Goal: Information Seeking & Learning: Learn about a topic

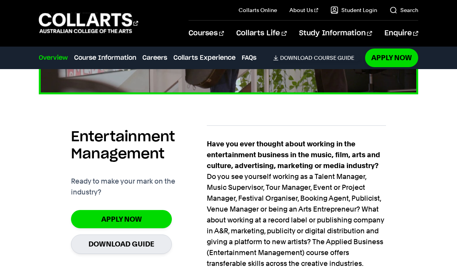
scroll to position [479, 0]
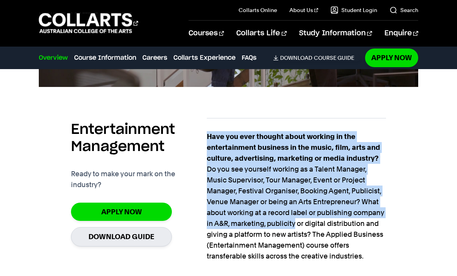
drag, startPoint x: 292, startPoint y: 227, endPoint x: 238, endPoint y: 130, distance: 111.6
click at [279, 238] on p "Have you ever thought about working in the entertainment business in the music,…" at bounding box center [296, 196] width 179 height 130
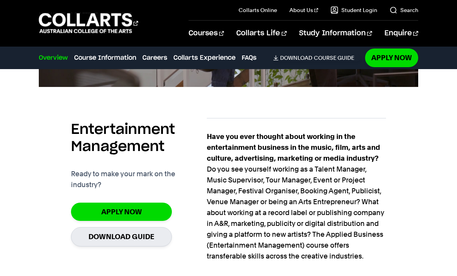
click at [281, 232] on p "Have you ever thought about working in the entertainment business in the music,…" at bounding box center [296, 196] width 179 height 130
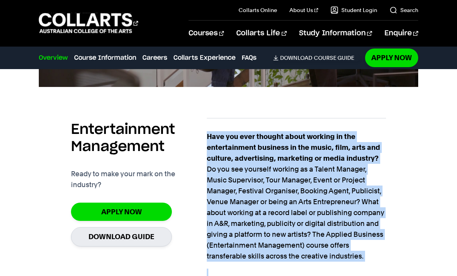
click at [281, 232] on p "Have you ever thought about working in the entertainment business in the music,…" at bounding box center [296, 196] width 179 height 130
click at [334, 221] on p "Have you ever thought about working in the entertainment business in the music,…" at bounding box center [296, 196] width 179 height 130
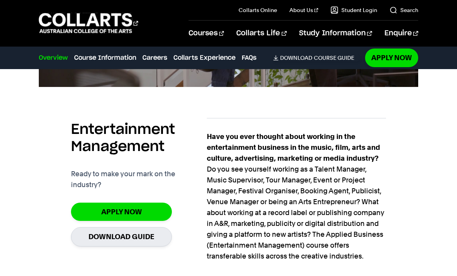
click at [334, 221] on p "Have you ever thought about working in the entertainment business in the music,…" at bounding box center [296, 196] width 179 height 130
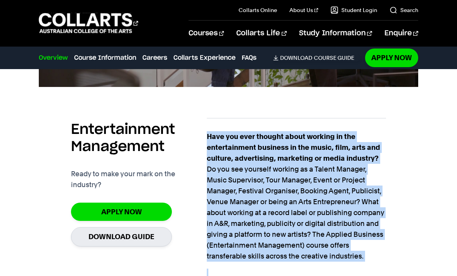
click at [362, 195] on p "Have you ever thought about working in the entertainment business in the music,…" at bounding box center [296, 196] width 179 height 130
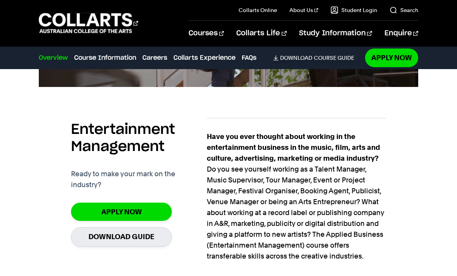
drag, startPoint x: 365, startPoint y: 258, endPoint x: 313, endPoint y: 115, distance: 152.3
click at [316, 174] on p "Have you ever thought about working in the entertainment business in the music,…" at bounding box center [296, 196] width 179 height 130
